Goal: Task Accomplishment & Management: Complete application form

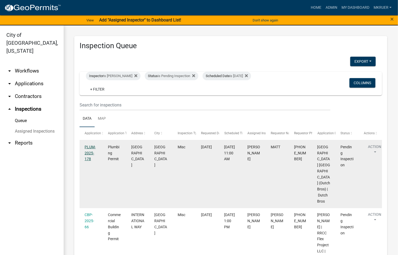
scroll to position [22, 0]
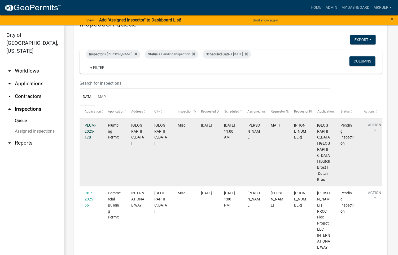
click at [89, 125] on link "PLUM-2025-178" at bounding box center [90, 131] width 11 height 16
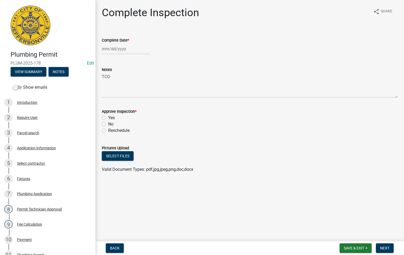
click at [108, 122] on label "No" at bounding box center [110, 124] width 5 height 6
click at [108, 122] on input "No" at bounding box center [109, 122] width 3 height 3
radio input "true"
click at [112, 50] on div at bounding box center [126, 48] width 49 height 11
select select "8"
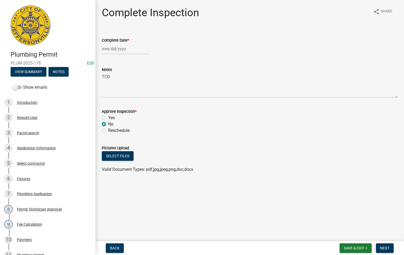
select select "2025"
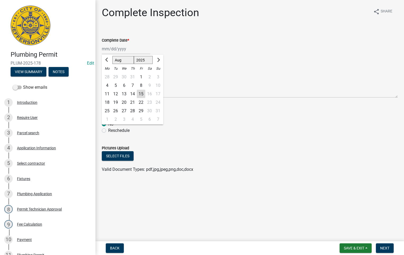
click at [139, 93] on div "15" at bounding box center [141, 94] width 8 height 8
type input "[DATE]"
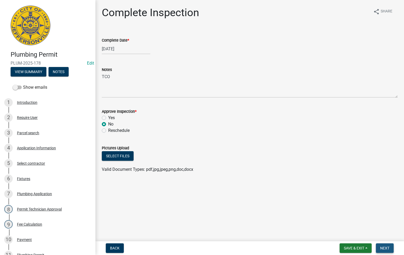
click at [385, 247] on span "Next" at bounding box center [384, 248] width 9 height 4
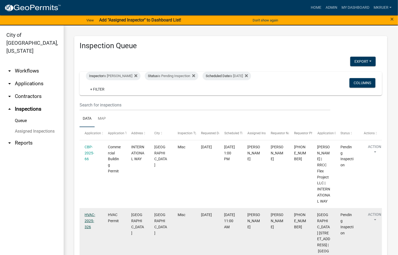
click at [89, 213] on link "HVAC-2025-326" at bounding box center [90, 221] width 11 height 16
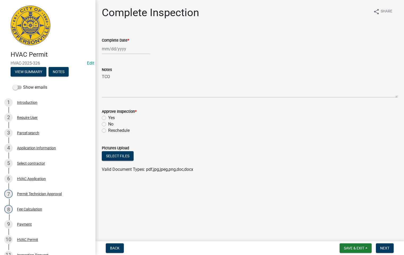
click at [123, 48] on div at bounding box center [126, 48] width 49 height 11
select select "8"
select select "2025"
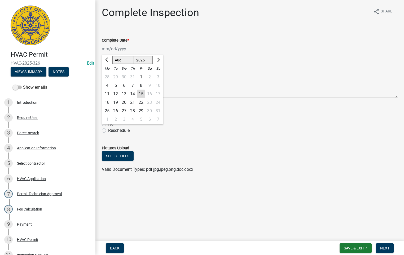
click at [142, 94] on div "15" at bounding box center [141, 94] width 8 height 8
type input "[DATE]"
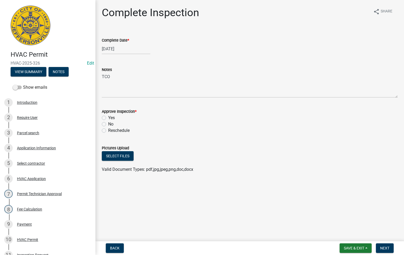
click at [108, 124] on label "No" at bounding box center [110, 124] width 5 height 6
click at [108, 124] on input "No" at bounding box center [109, 122] width 3 height 3
radio input "true"
click at [383, 249] on span "Next" at bounding box center [384, 248] width 9 height 4
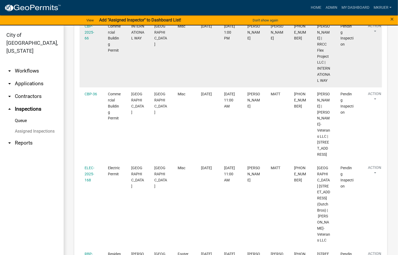
scroll to position [119, 0]
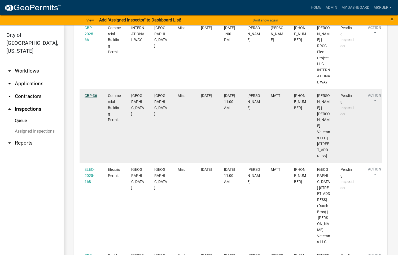
click at [91, 94] on link "CBP-36" at bounding box center [91, 96] width 12 height 4
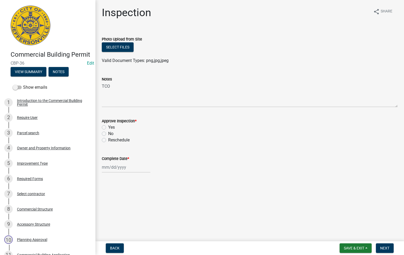
click at [108, 132] on label "No" at bounding box center [110, 134] width 5 height 6
click at [108, 132] on input "No" at bounding box center [109, 132] width 3 height 3
radio input "true"
click at [111, 166] on div at bounding box center [126, 167] width 49 height 11
select select "8"
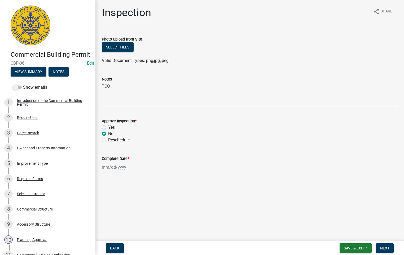
select select "2025"
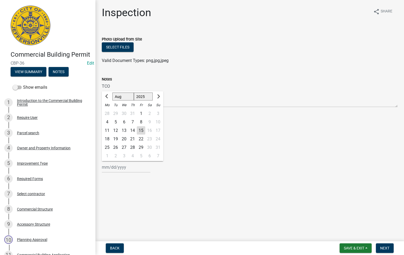
click at [140, 130] on div "15" at bounding box center [141, 130] width 8 height 8
type input "[DATE]"
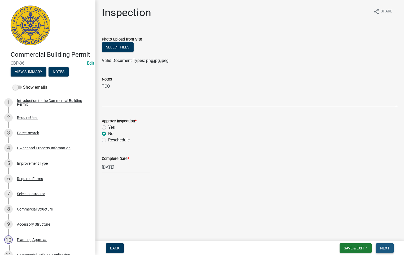
click at [382, 250] on span "Next" at bounding box center [384, 248] width 9 height 4
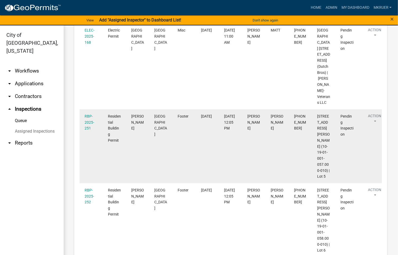
scroll to position [155, 0]
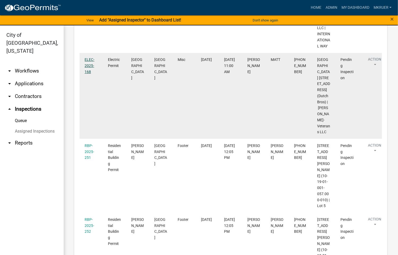
click at [88, 58] on link "ELEC-2025-168" at bounding box center [90, 66] width 10 height 16
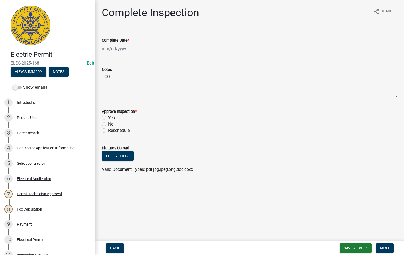
click at [117, 49] on div at bounding box center [126, 48] width 49 height 11
select select "8"
select select "2025"
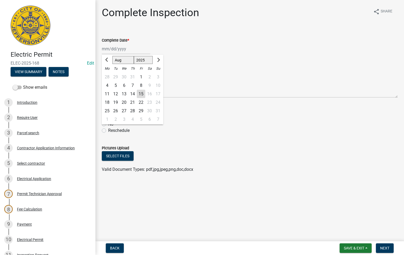
click at [141, 93] on div "15" at bounding box center [141, 94] width 8 height 8
type input "[DATE]"
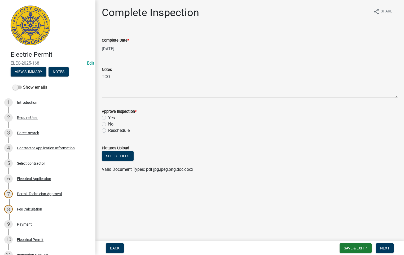
click at [108, 123] on label "No" at bounding box center [110, 124] width 5 height 6
click at [108, 123] on input "No" at bounding box center [109, 122] width 3 height 3
radio input "true"
click at [383, 249] on span "Next" at bounding box center [384, 248] width 9 height 4
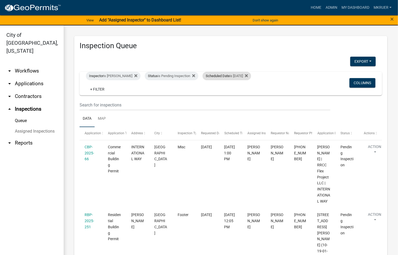
click at [232, 75] on div "Scheduled Date is [DATE]" at bounding box center [227, 76] width 49 height 8
click at [240, 96] on input "[DATE]" at bounding box center [224, 95] width 37 height 11
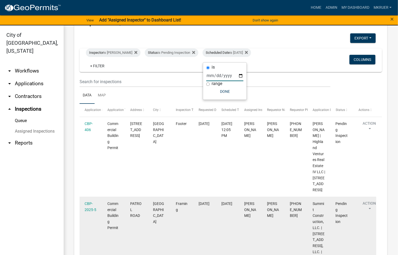
scroll to position [20, 0]
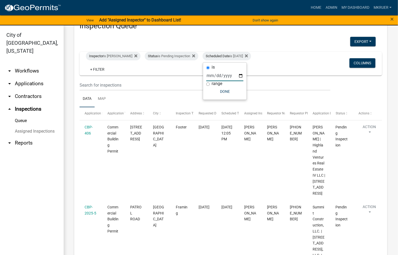
click at [240, 76] on input "[DATE]" at bounding box center [224, 76] width 37 height 11
type input "[DATE]"
